Goal: Task Accomplishment & Management: Complete application form

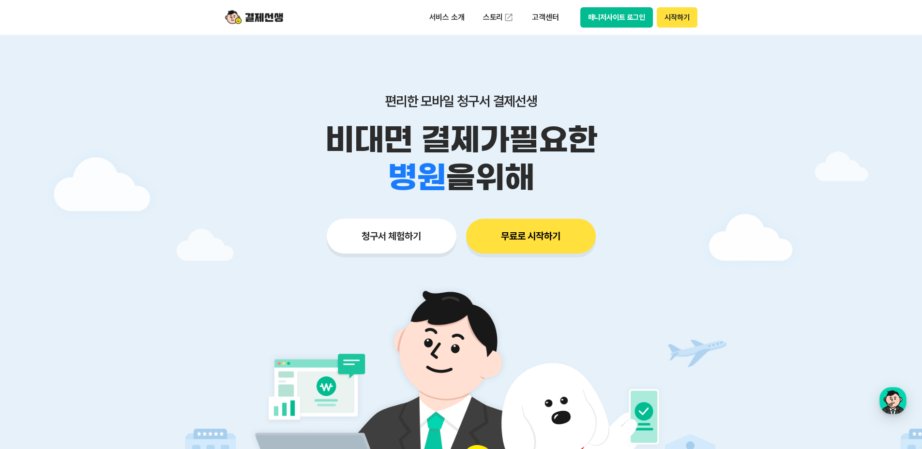
drag, startPoint x: 401, startPoint y: 180, endPoint x: 465, endPoint y: 180, distance: 64.4
click at [459, 180] on div "학원 공부방 호텔 쇼핑몰 병원 배달 보험사 항공사 골프장 을 위해" at bounding box center [460, 178] width 495 height 38
click at [465, 180] on span "을 위해" at bounding box center [490, 178] width 88 height 38
click at [445, 25] on p "서비스 소개" at bounding box center [446, 17] width 49 height 17
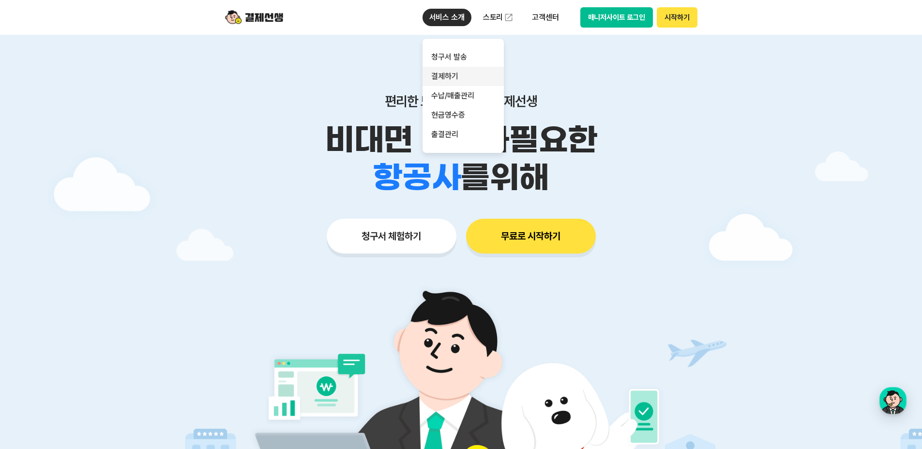
click at [466, 81] on link "결제하기" at bounding box center [462, 76] width 81 height 19
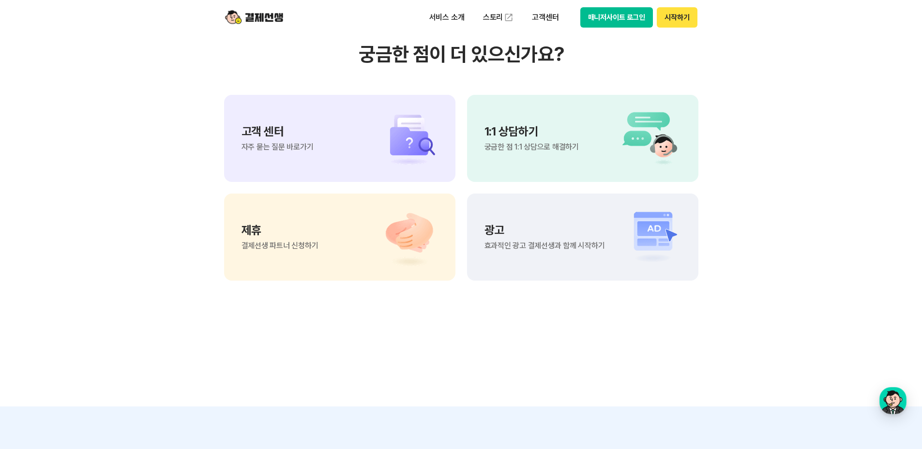
scroll to position [2610, 0]
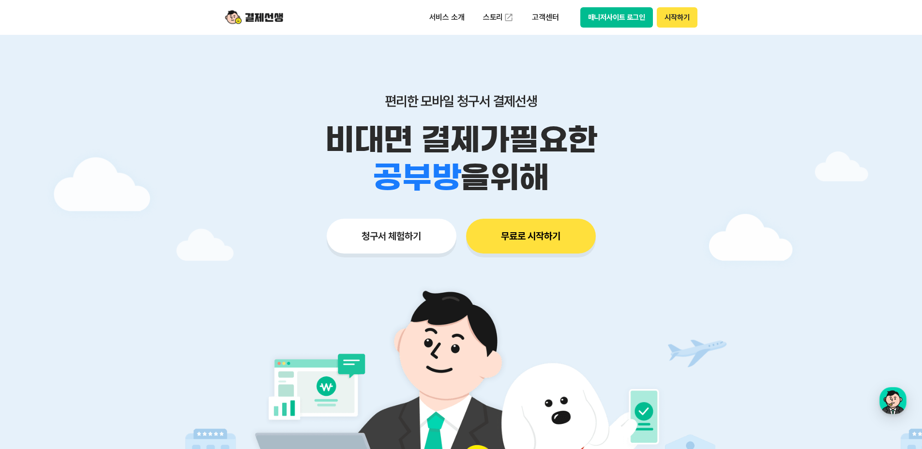
click at [524, 241] on button "무료로 시작하기" at bounding box center [531, 236] width 130 height 35
